Goal: Information Seeking & Learning: Learn about a topic

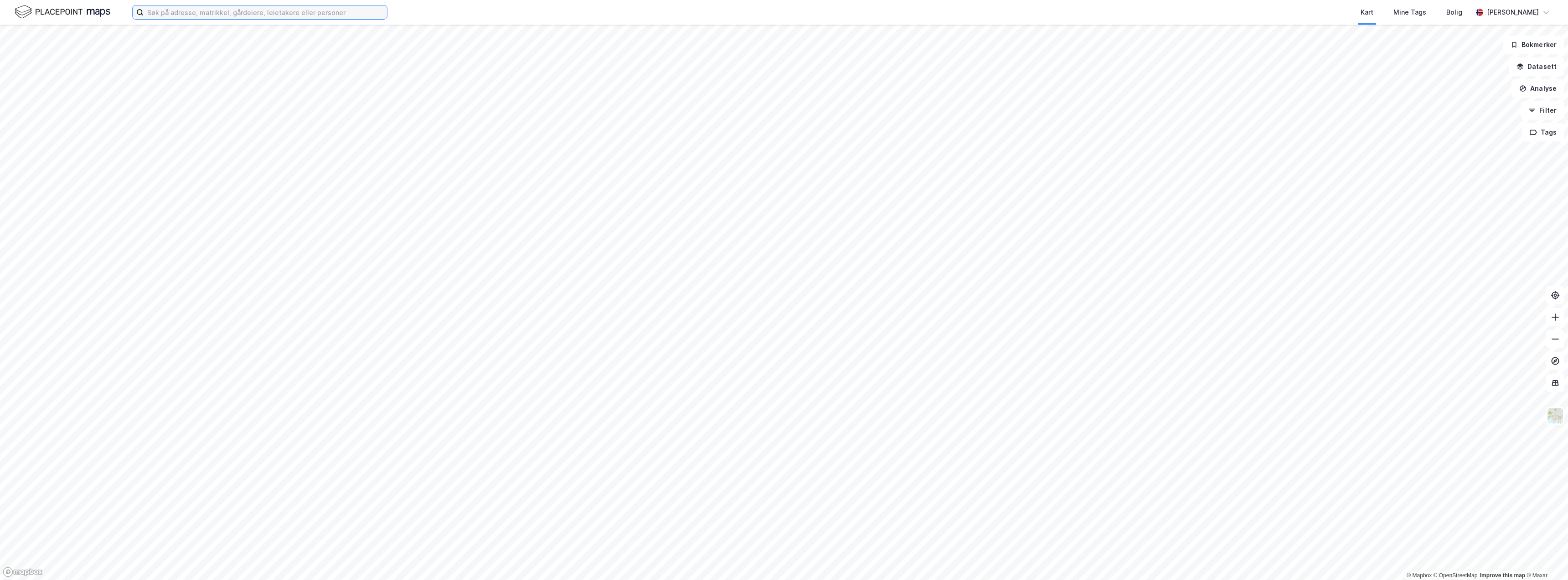
click at [221, 12] on input at bounding box center [265, 12] width 243 height 14
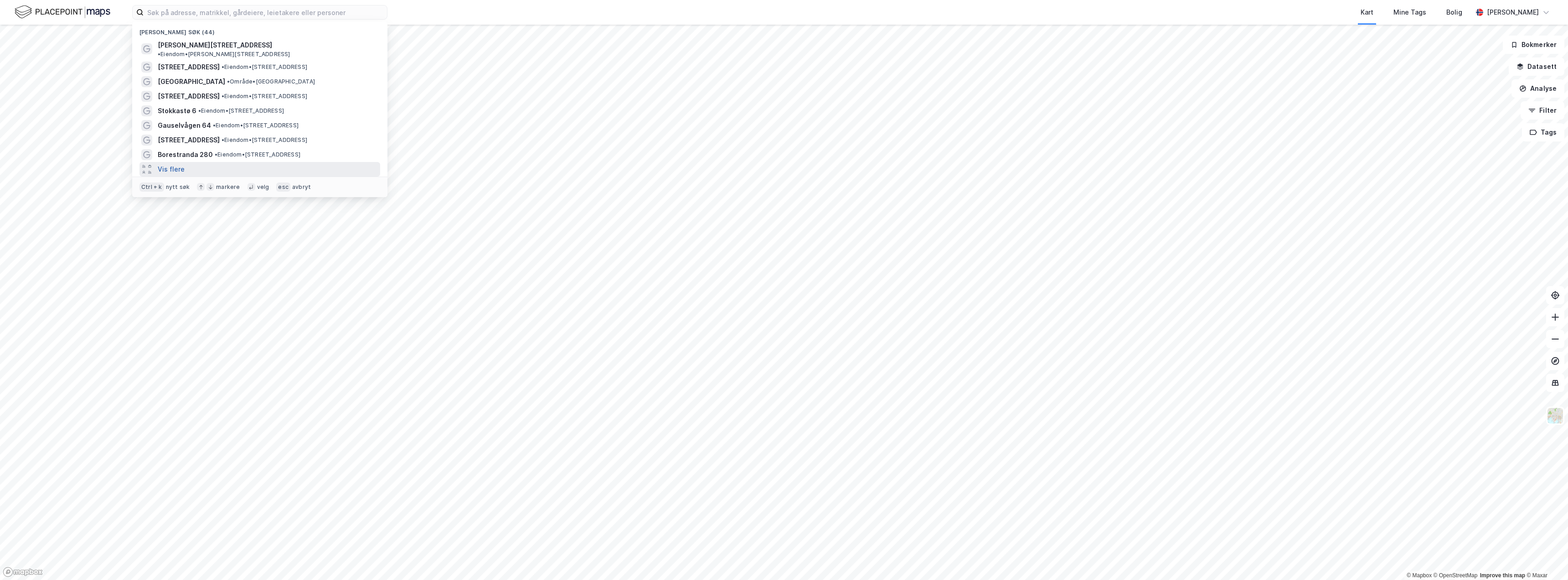
click at [179, 164] on button "Vis flere" at bounding box center [171, 169] width 27 height 11
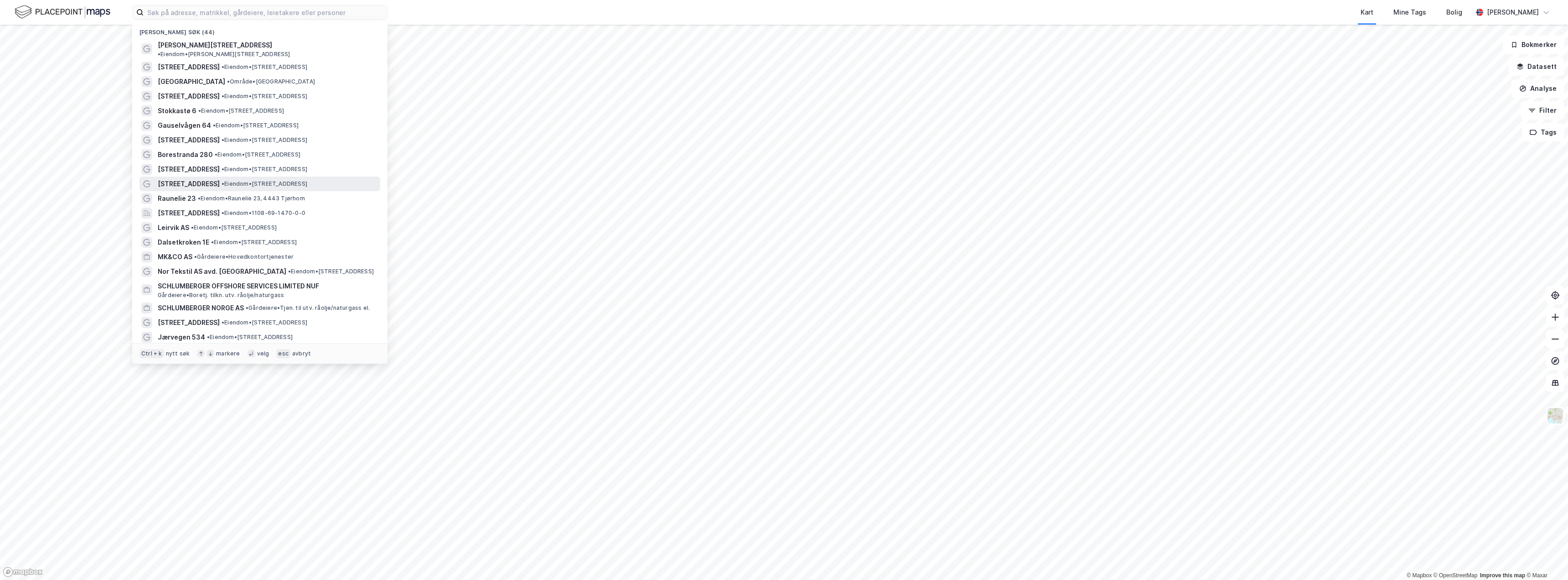
click at [190, 179] on span "[STREET_ADDRESS]" at bounding box center [189, 184] width 62 height 11
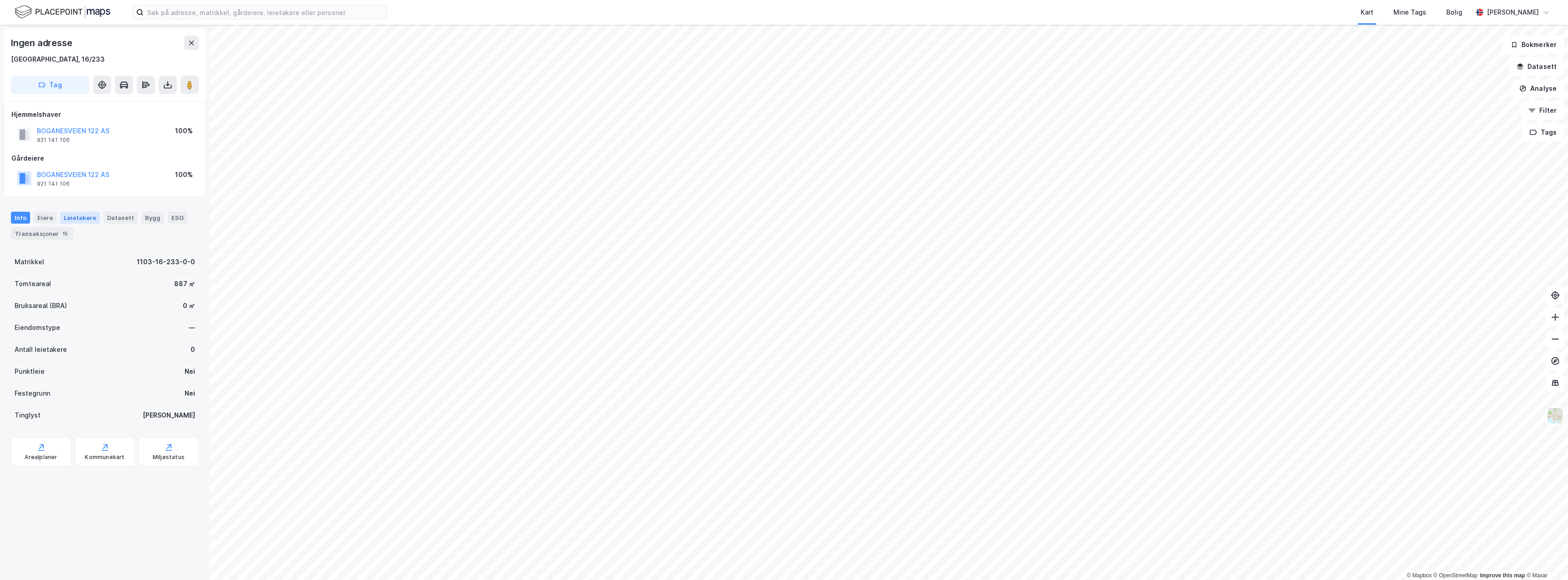
click at [81, 218] on div "Leietakere" at bounding box center [80, 218] width 40 height 12
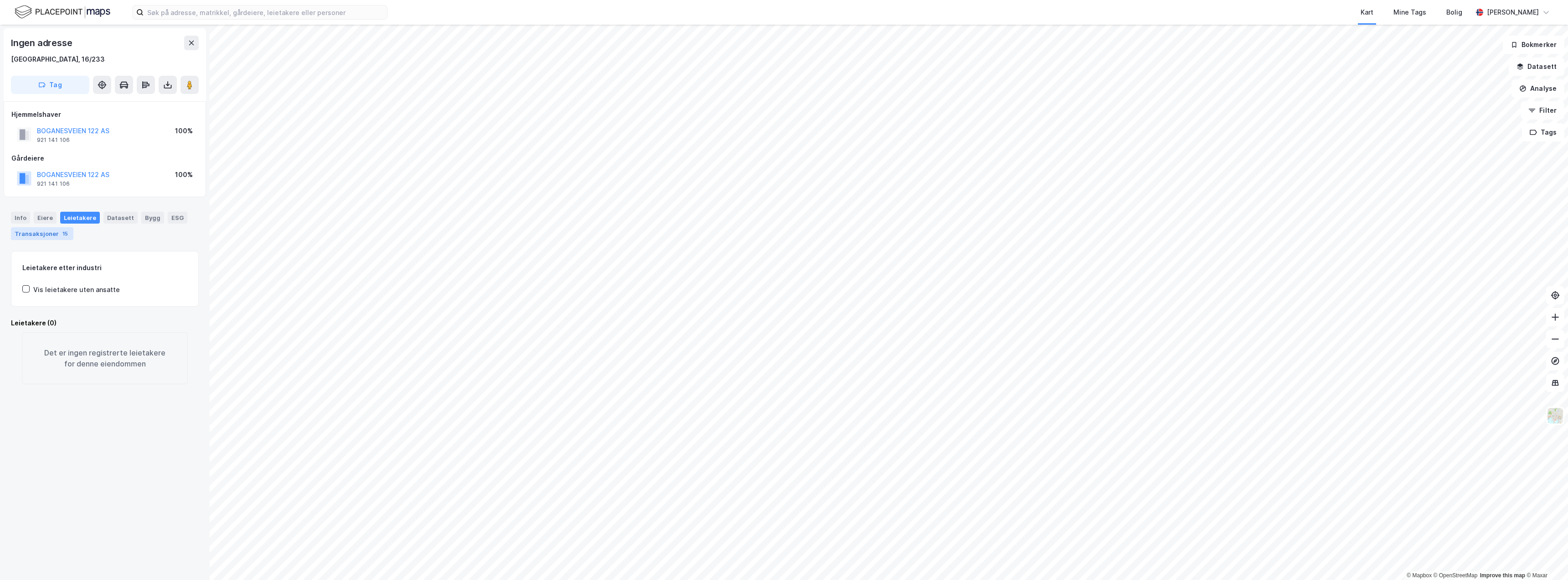
click at [53, 236] on div "Transaksjoner 15" at bounding box center [42, 233] width 63 height 13
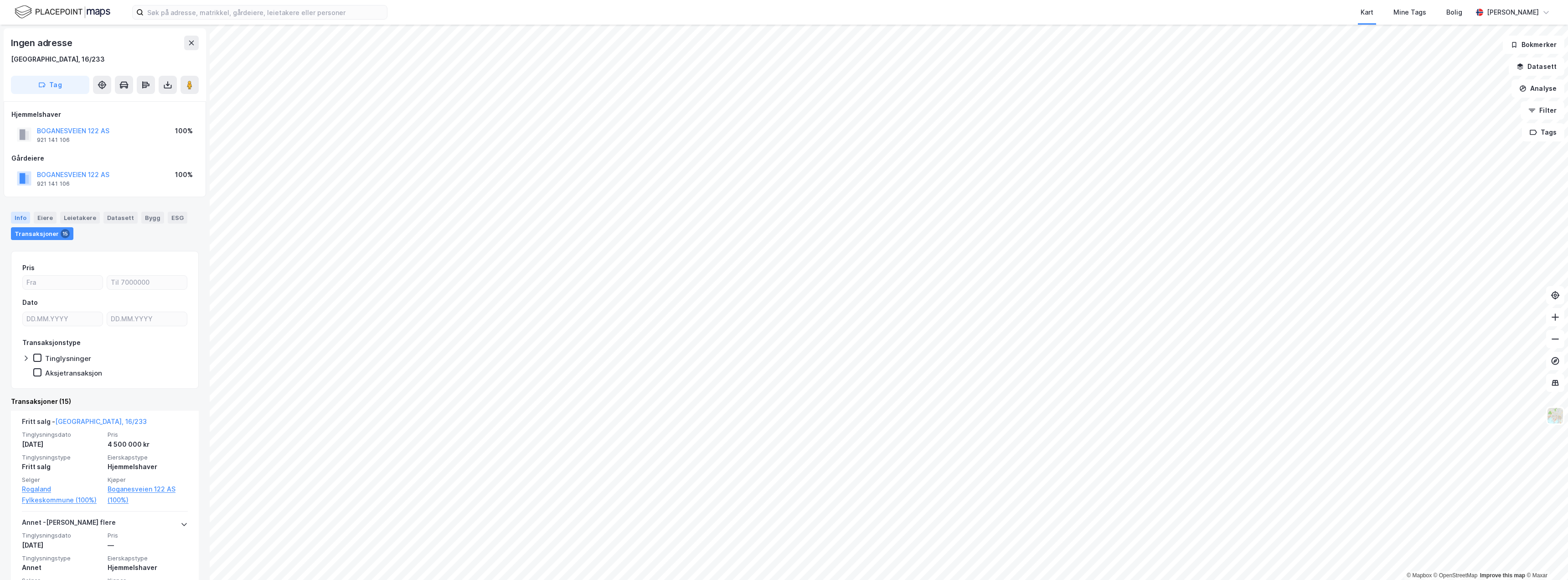
click at [21, 218] on div "Info" at bounding box center [20, 218] width 19 height 12
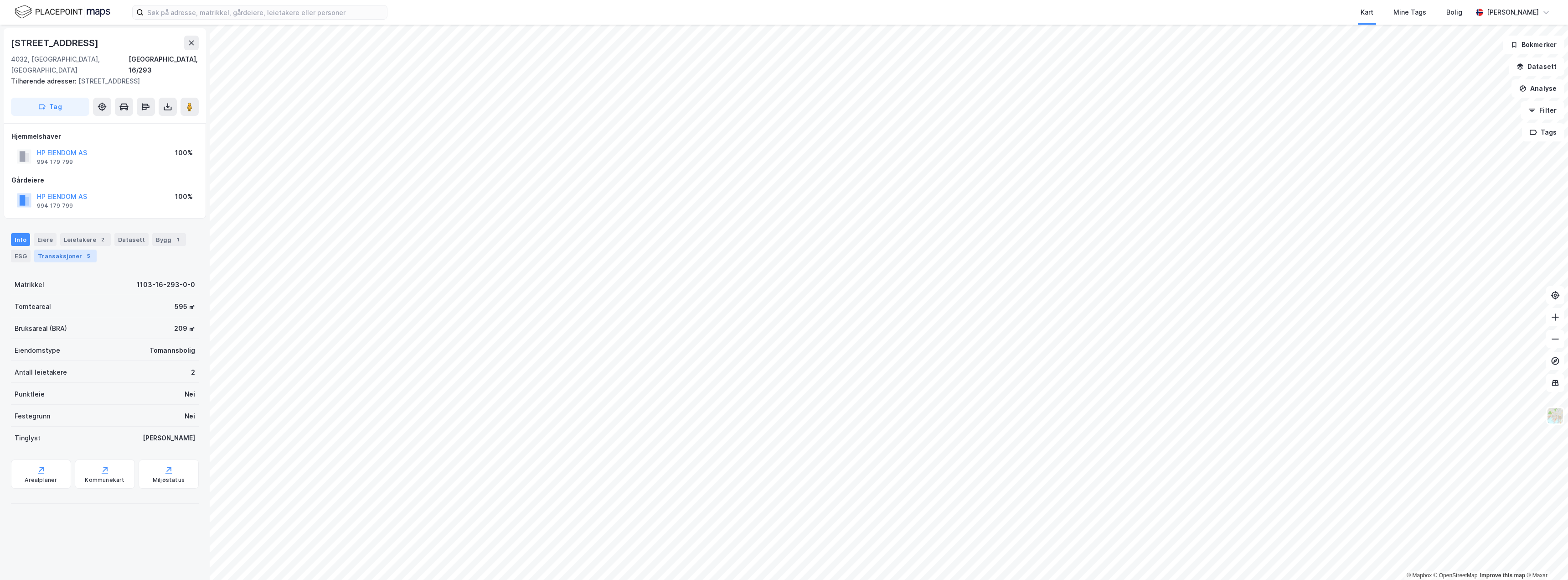
click at [63, 249] on div "Transaksjoner 5" at bounding box center [65, 256] width 63 height 13
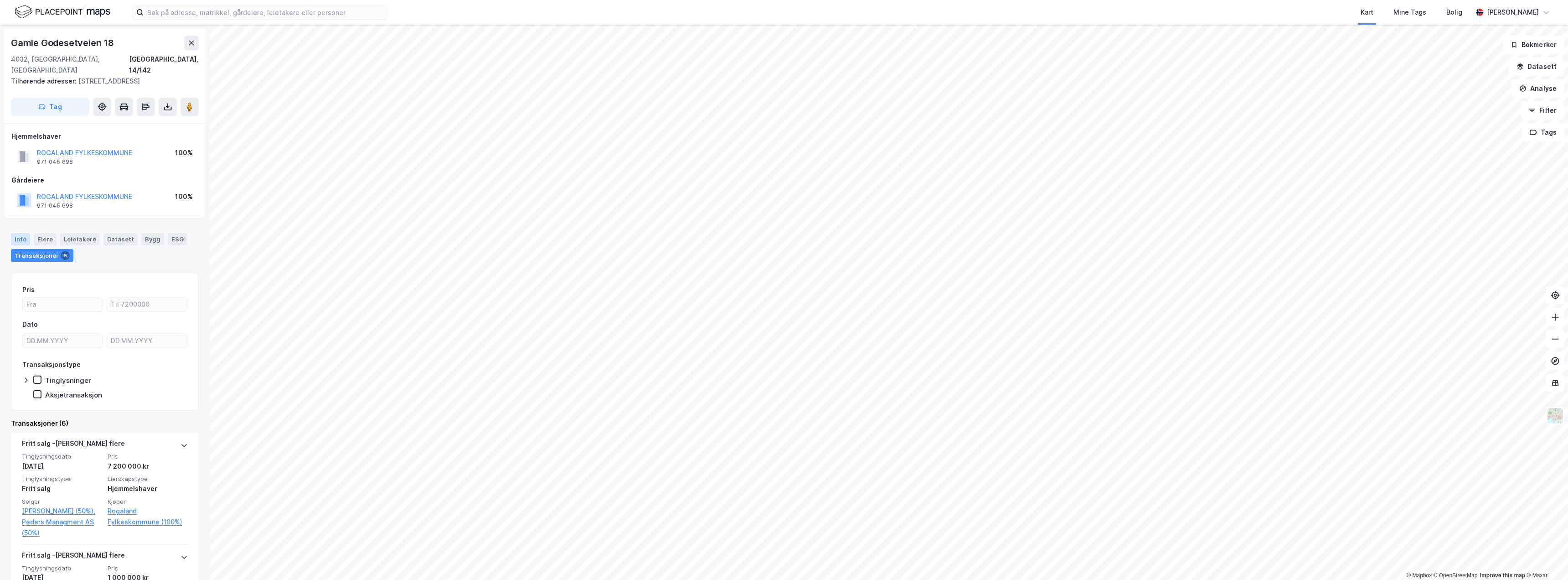
click at [25, 233] on div "Info" at bounding box center [20, 238] width 19 height 12
